Goal: Transaction & Acquisition: Purchase product/service

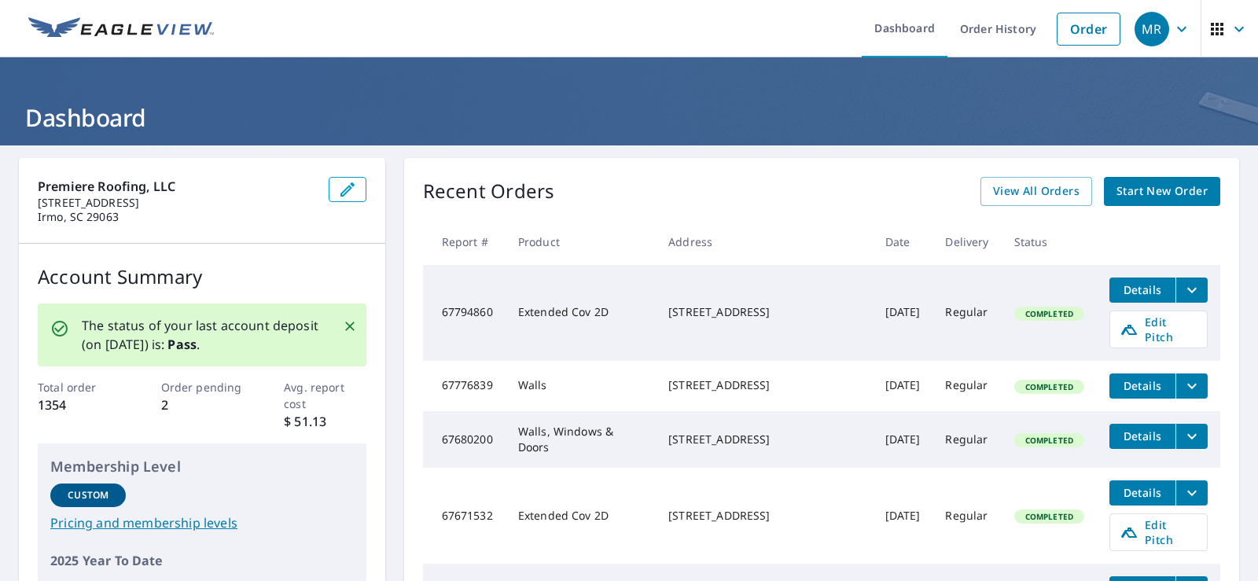
click at [1142, 186] on span "Start New Order" at bounding box center [1161, 192] width 91 height 20
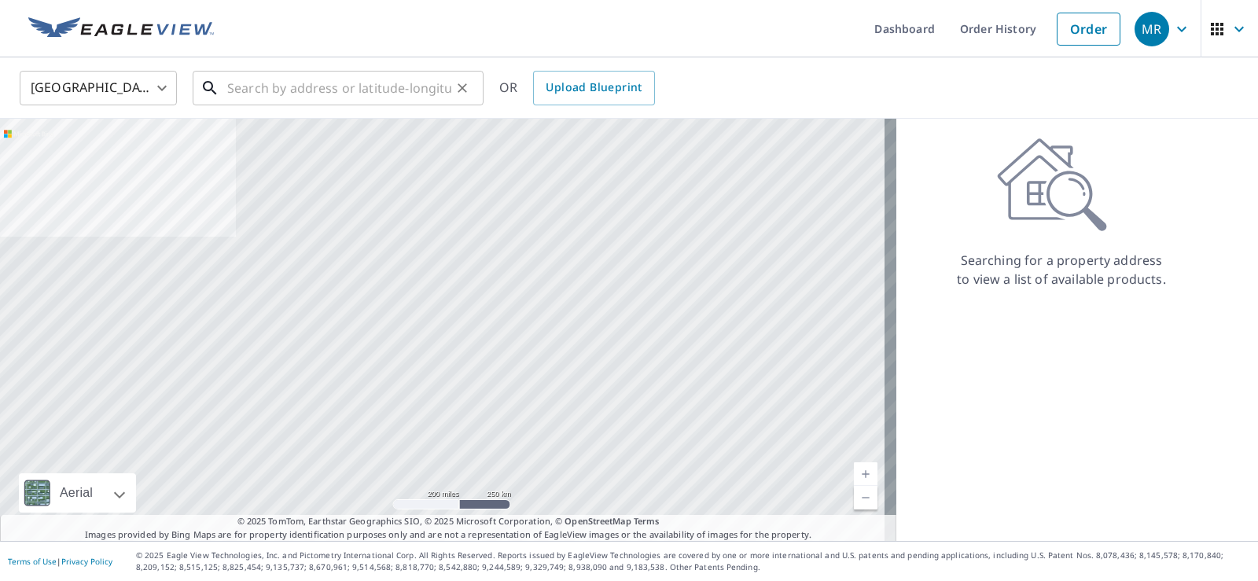
click at [300, 89] on input "text" at bounding box center [339, 88] width 224 height 44
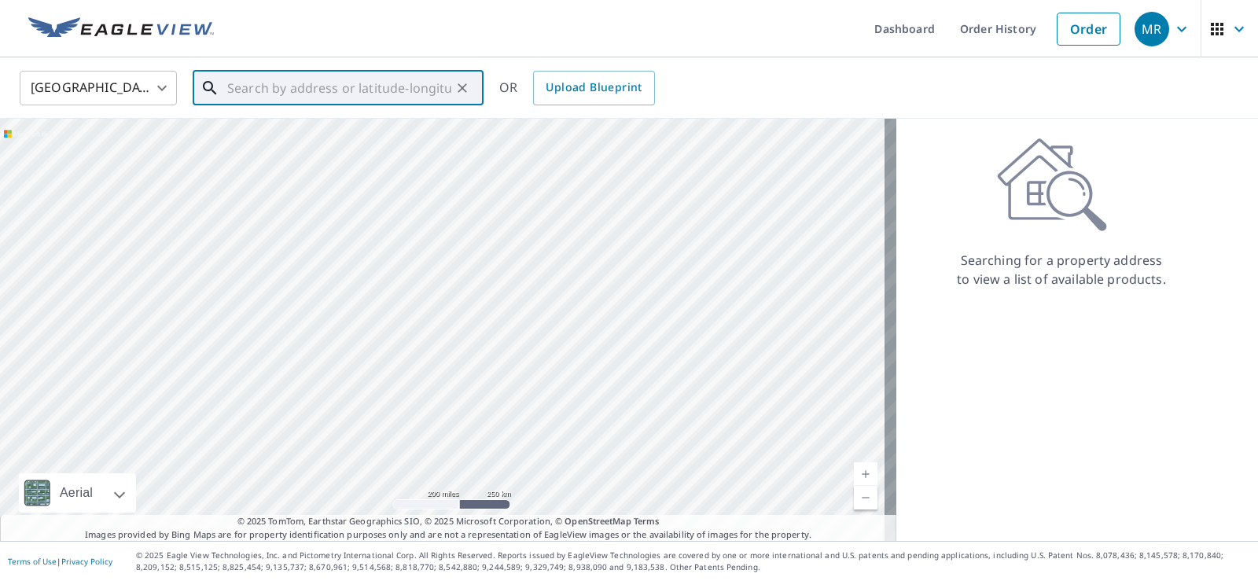
paste input "552 Kenton Dr"
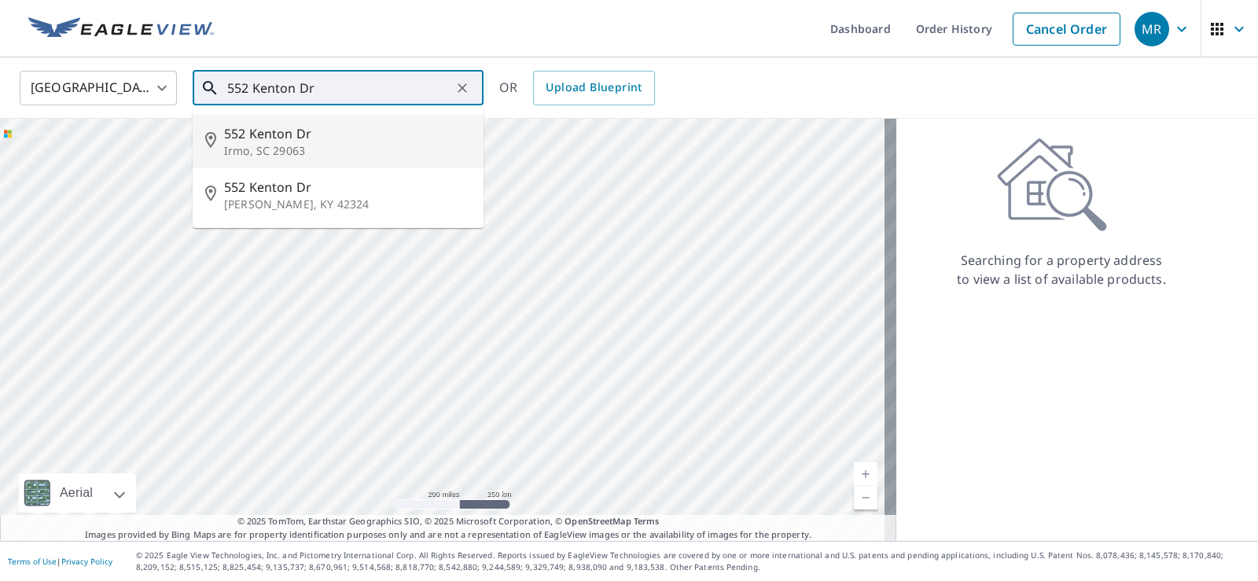
click at [296, 138] on span "552 Kenton Dr" at bounding box center [347, 133] width 247 height 19
type input "552 Kenton Dr [PERSON_NAME], SC 29063"
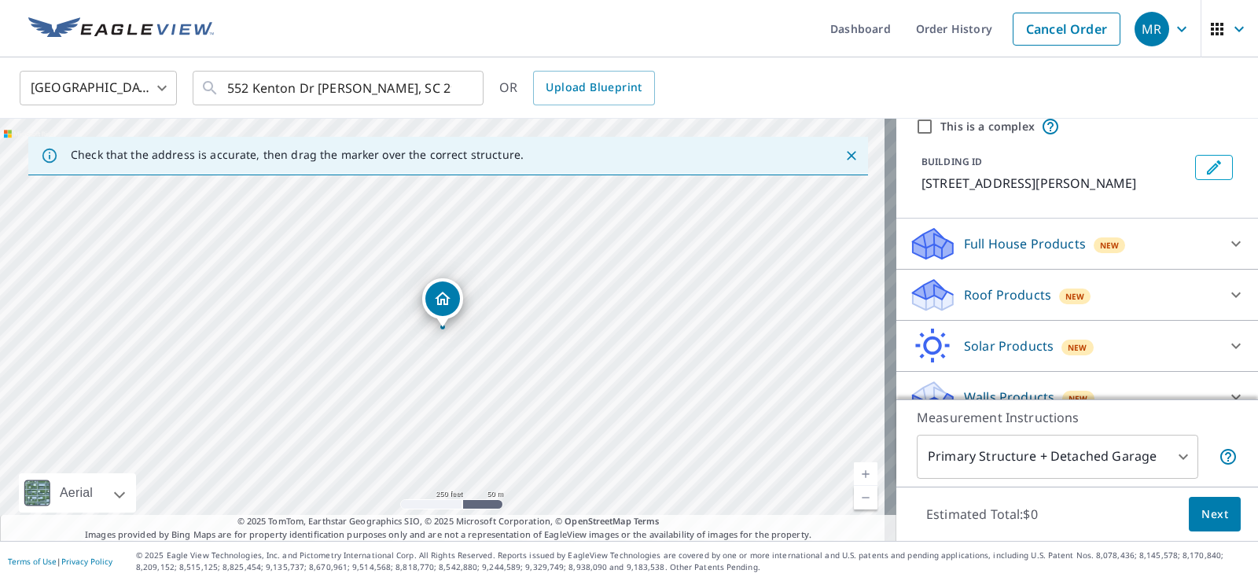
scroll to position [86, 0]
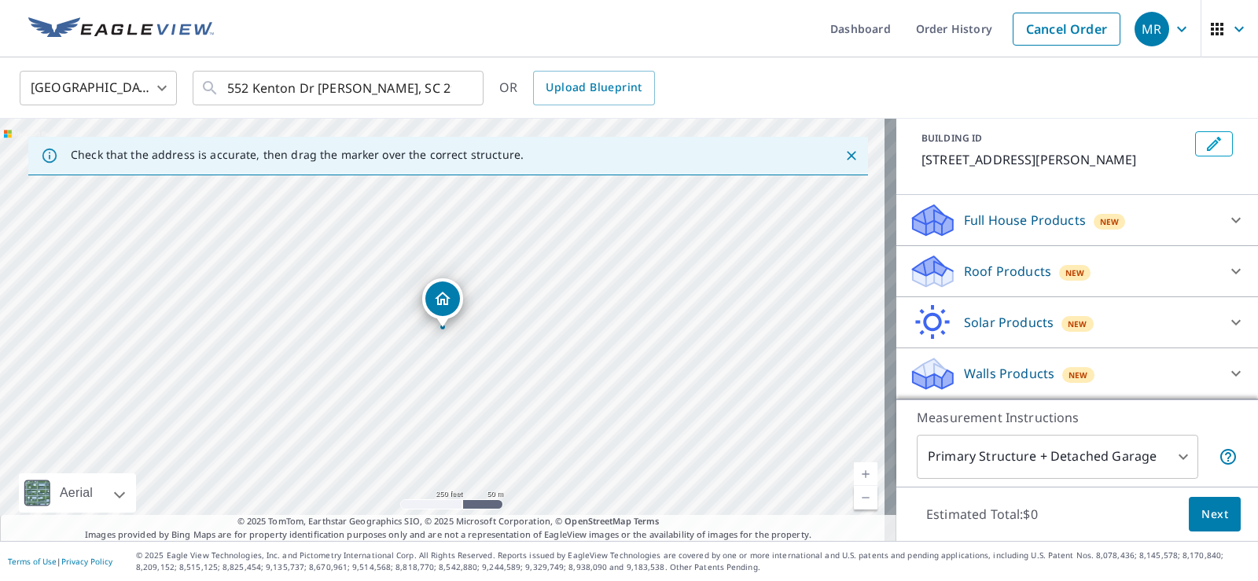
click at [1010, 367] on p "Walls Products" at bounding box center [1009, 373] width 90 height 19
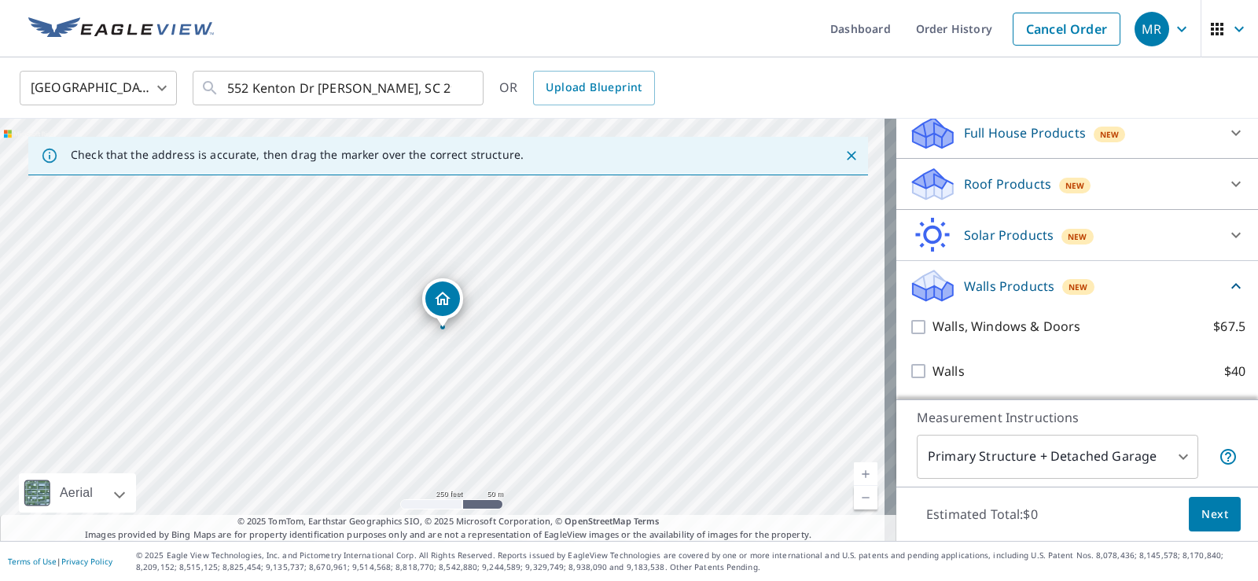
scroll to position [175, 0]
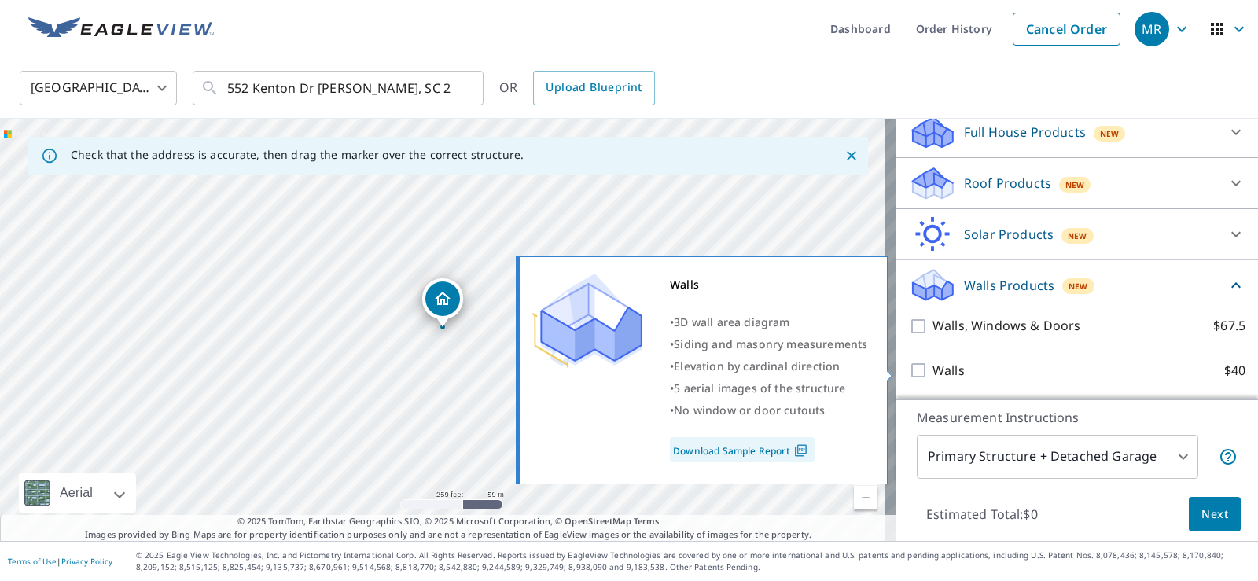
click at [909, 371] on input "Walls $40" at bounding box center [921, 370] width 24 height 19
checkbox input "true"
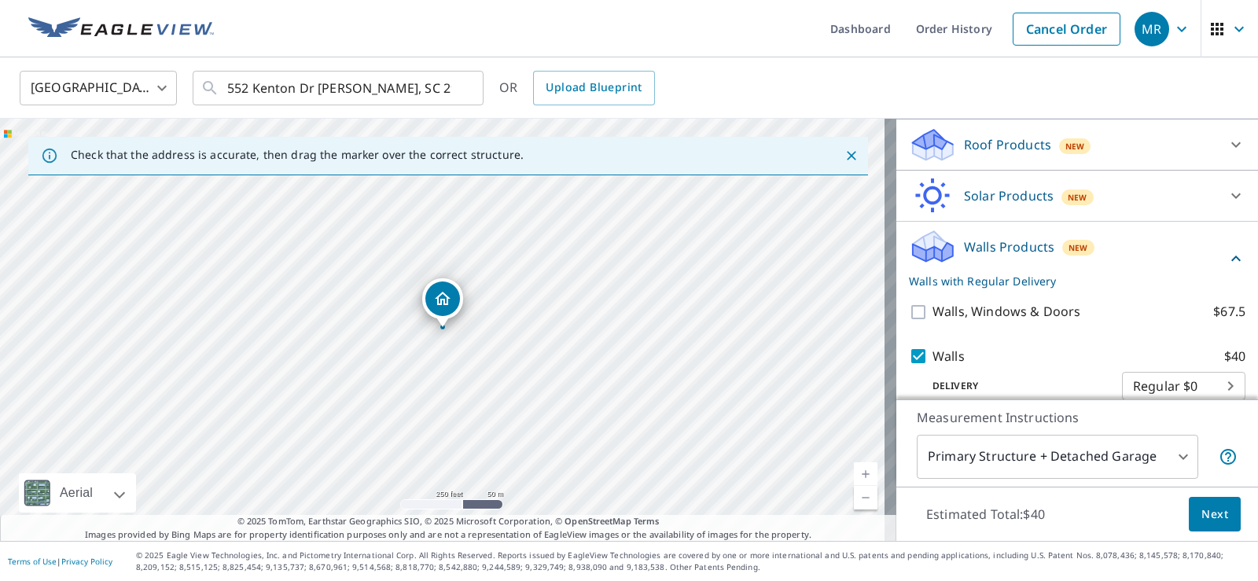
scroll to position [234, 0]
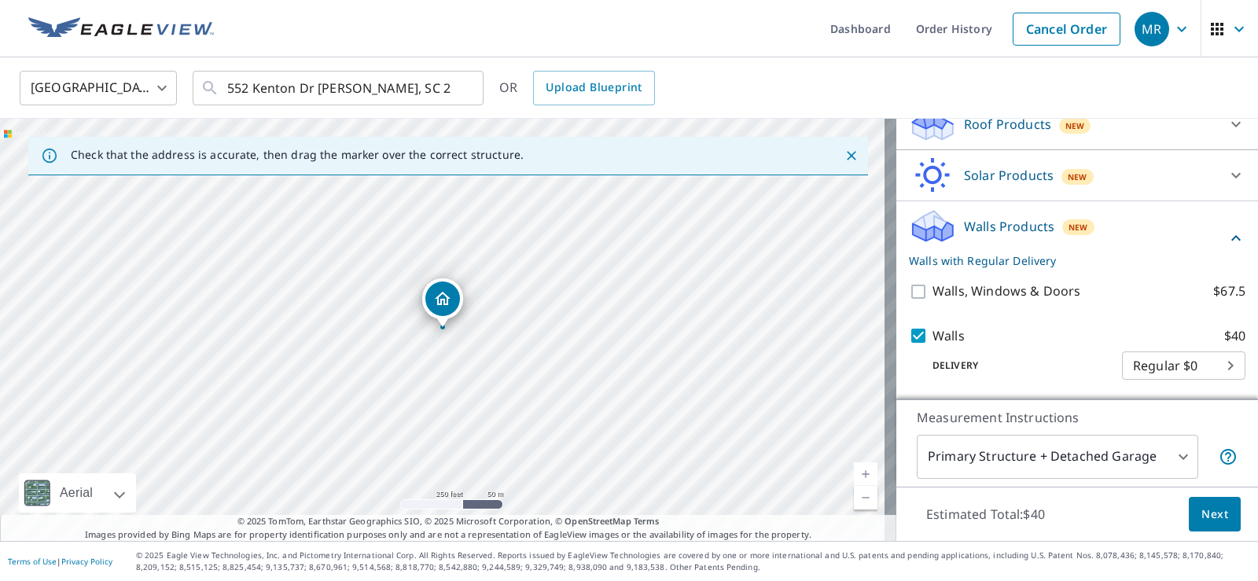
click at [1201, 510] on span "Next" at bounding box center [1214, 515] width 27 height 20
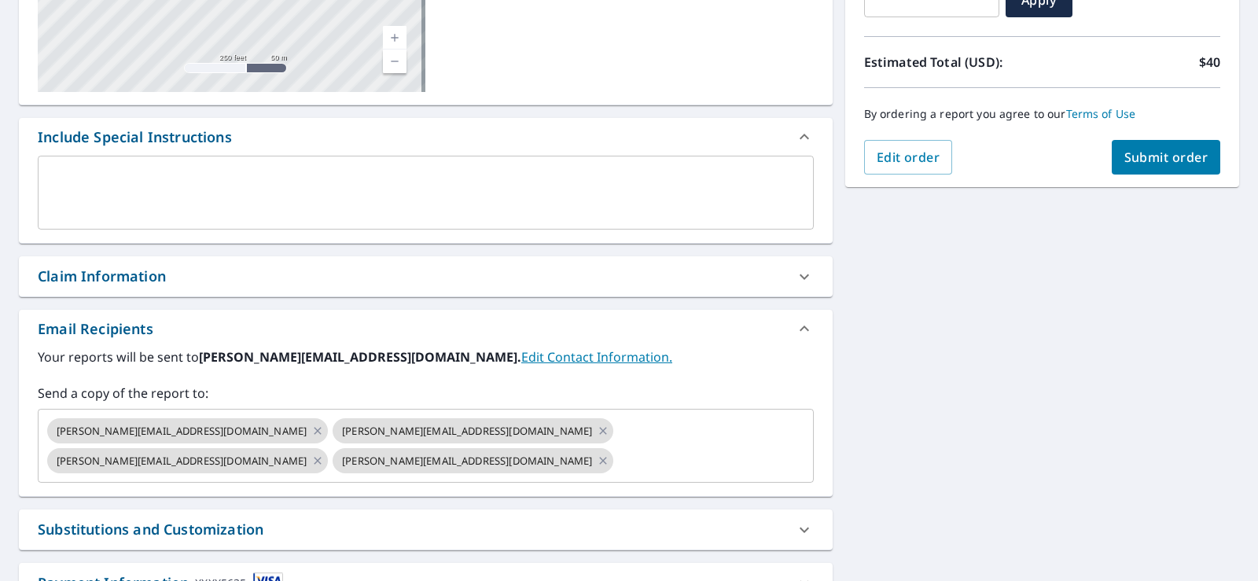
scroll to position [393, 0]
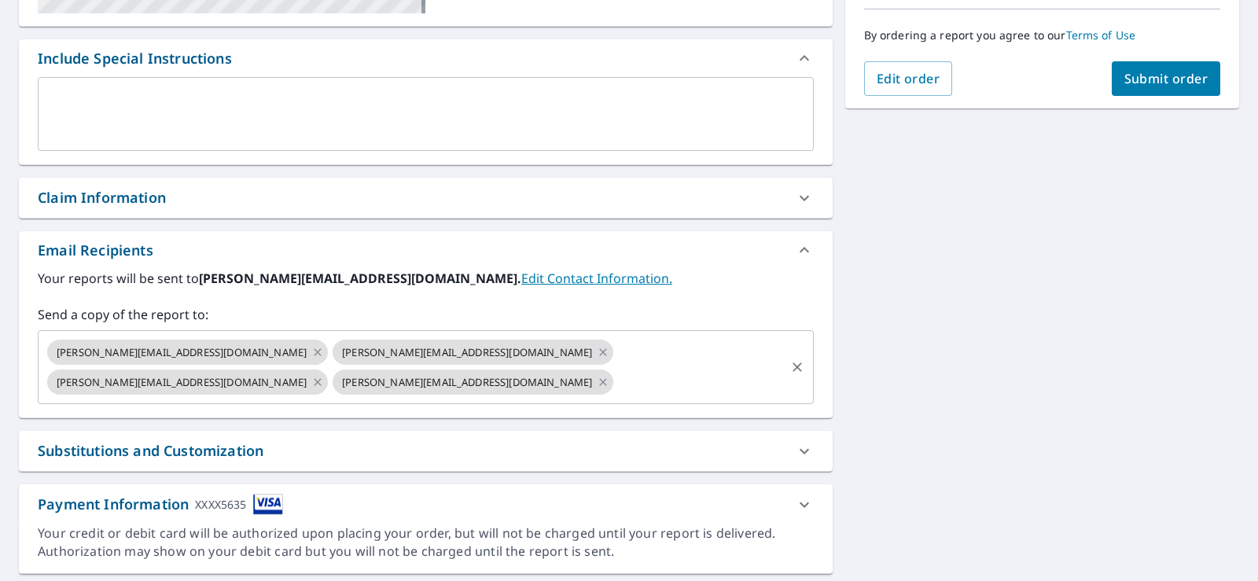
click at [321, 378] on icon at bounding box center [317, 381] width 7 height 7
checkbox input "true"
click at [655, 367] on input "text" at bounding box center [556, 382] width 453 height 30
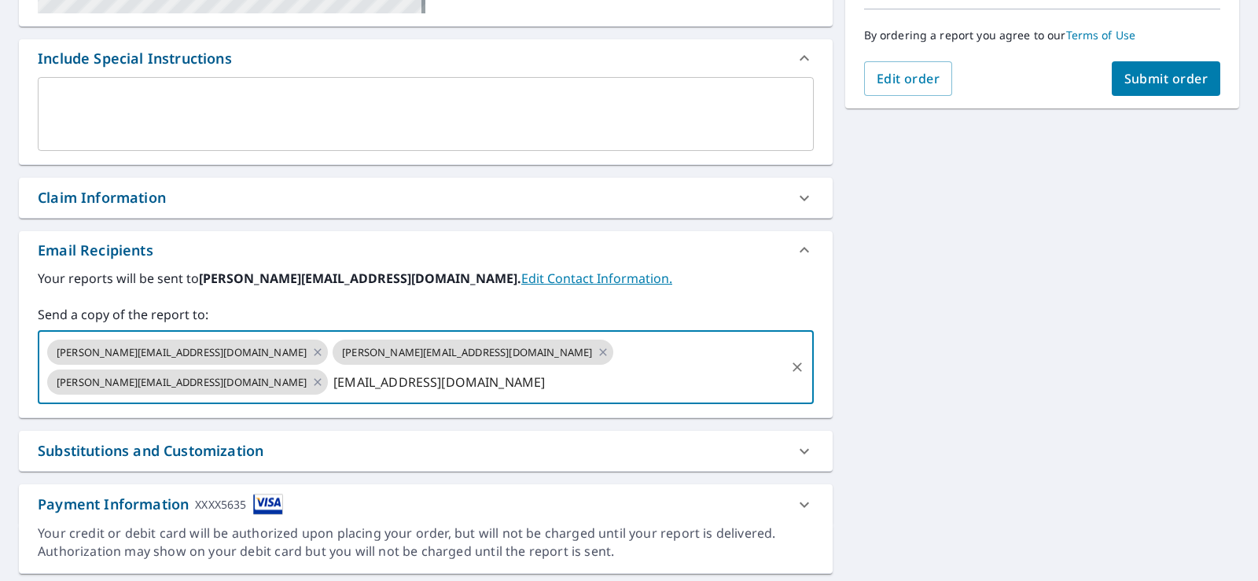
type input "[EMAIL_ADDRESS][DOMAIN_NAME]"
checkbox input "true"
type input "[EMAIL_ADDRESS][DOMAIN_NAME]"
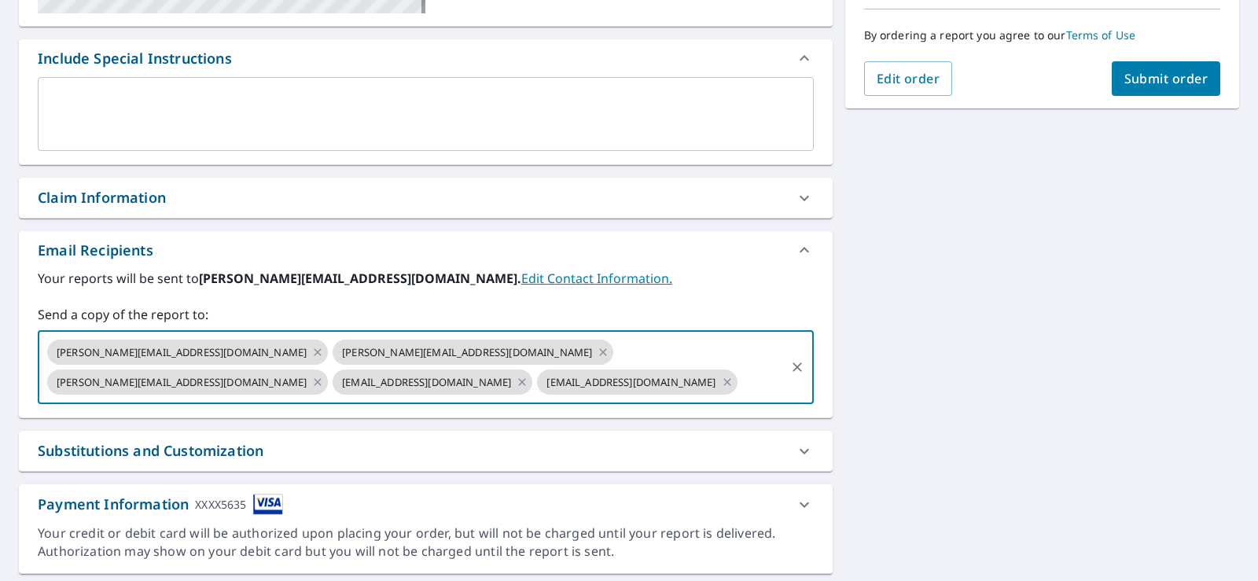
scroll to position [236, 0]
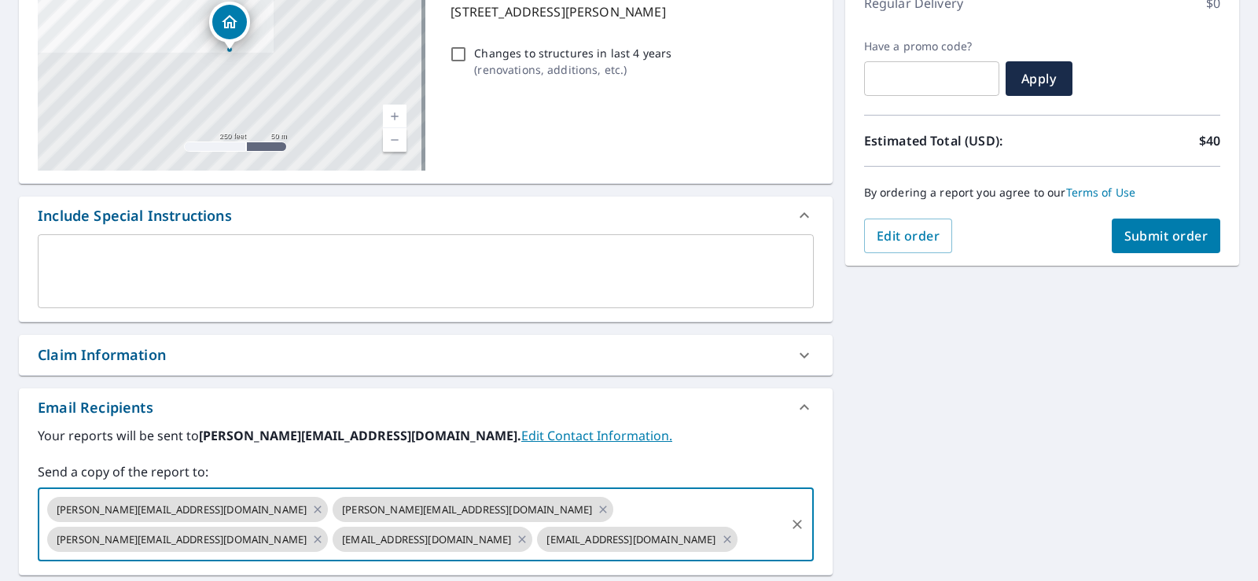
click at [1159, 237] on span "Submit order" at bounding box center [1166, 235] width 84 height 17
checkbox input "true"
